Goal: Check status: Check status

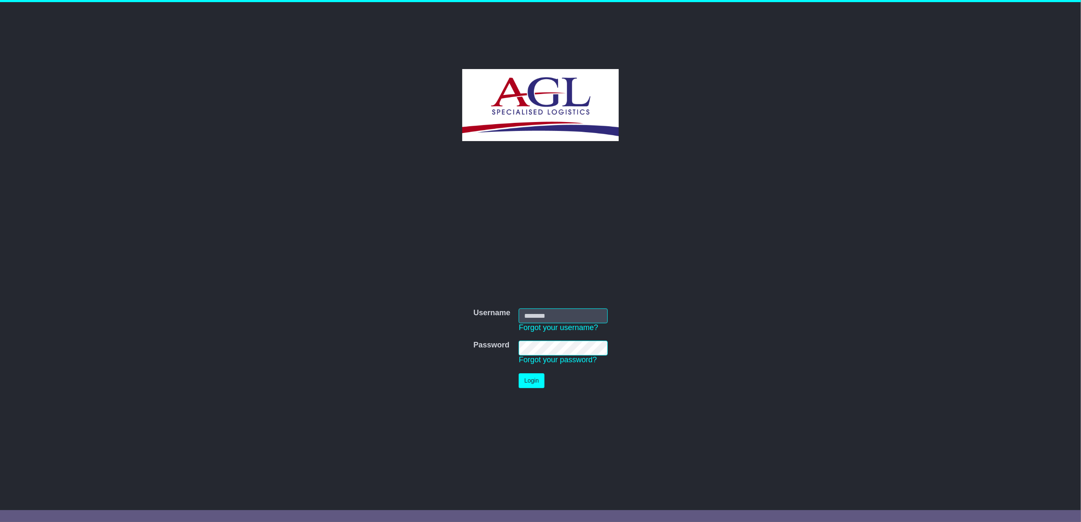
type input "**********"
click at [532, 382] on button "Login" at bounding box center [530, 380] width 25 height 15
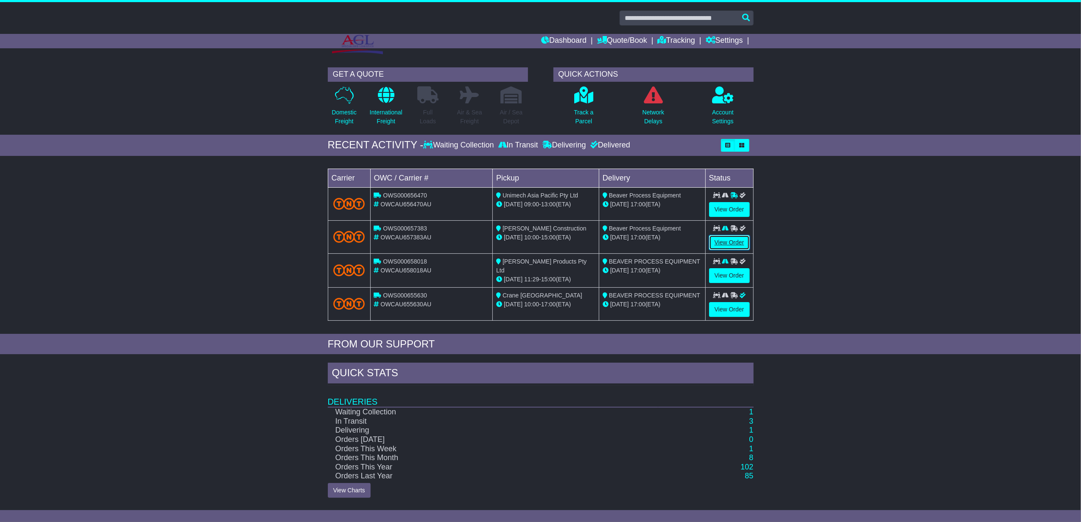
click at [735, 238] on link "View Order" at bounding box center [729, 242] width 41 height 15
